Goal: Answer question/provide support: Share knowledge or assist other users

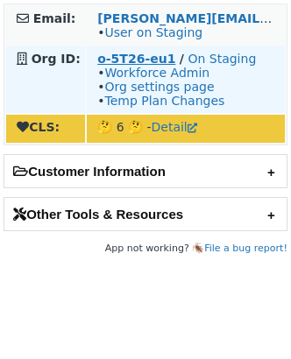
click at [108, 52] on strong "o-5T26-eu1" at bounding box center [136, 59] width 78 height 14
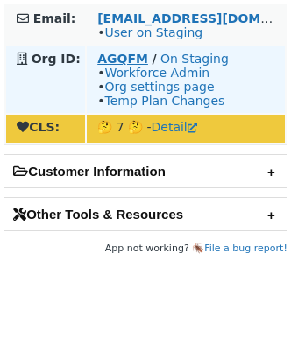
click at [117, 58] on strong "AGQFM" at bounding box center [122, 59] width 51 height 14
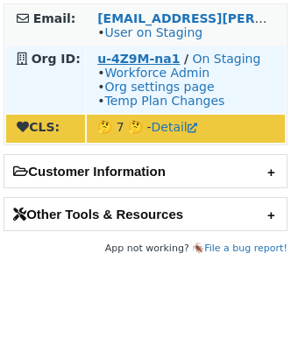
click at [134, 54] on strong "u-4Z9M-na1" at bounding box center [138, 59] width 82 height 14
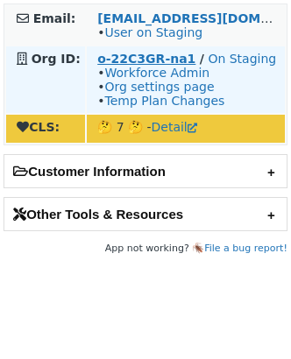
click at [129, 58] on strong "o-22C3GR-na1" at bounding box center [146, 59] width 98 height 14
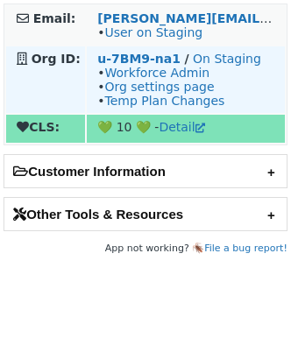
click at [141, 49] on td "u-7BM9-na1 / On Staging • Workforce Admin • Org settings page • Temp Plan Chang…" at bounding box center [186, 79] width 198 height 67
click at [139, 53] on strong "u-7BM9-na1" at bounding box center [138, 59] width 83 height 14
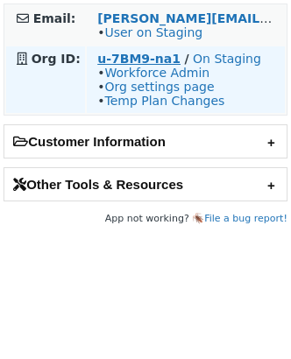
click at [145, 58] on strong "u-7BM9-na1" at bounding box center [138, 59] width 83 height 14
click at [125, 55] on strong "u-7BM9-na1" at bounding box center [138, 59] width 83 height 14
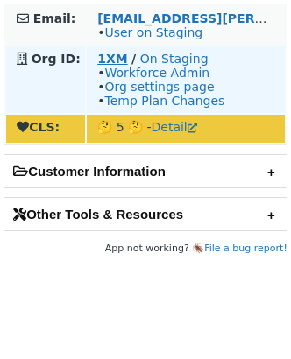
click at [100, 55] on strong "1XM" at bounding box center [112, 59] width 30 height 14
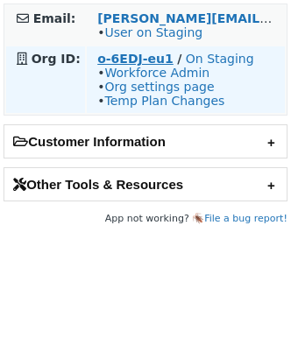
click at [147, 55] on strong "o-6EDJ-eu1" at bounding box center [135, 59] width 76 height 14
